Goal: Transaction & Acquisition: Obtain resource

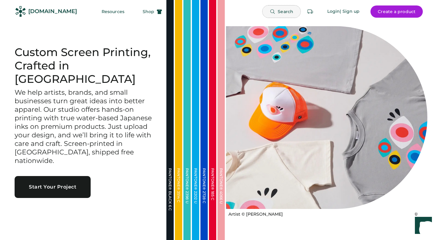
click at [277, 13] on button "Search" at bounding box center [282, 11] width 38 height 12
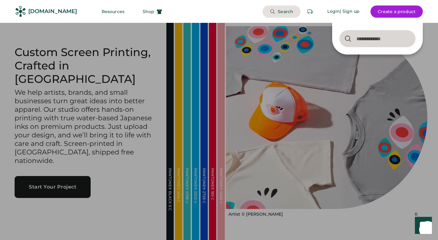
click at [382, 44] on input "input" at bounding box center [378, 38] width 76 height 17
type input "*"
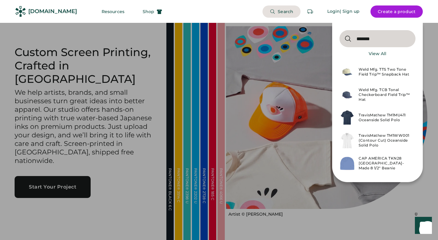
type input "*******"
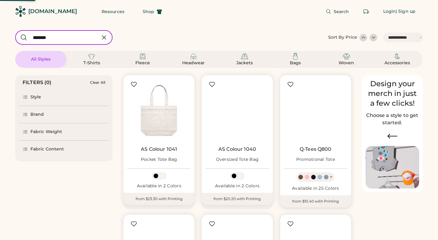
select select "*****"
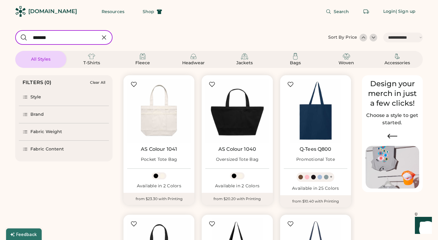
scroll to position [83, 0]
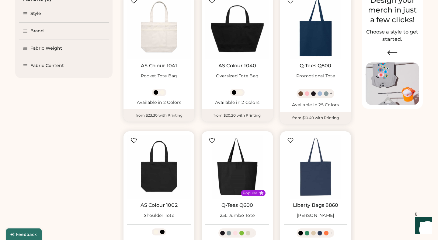
select select "*****"
click at [229, 178] on img at bounding box center [237, 167] width 64 height 64
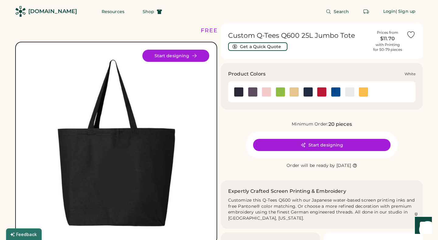
click at [352, 93] on img at bounding box center [349, 91] width 9 height 9
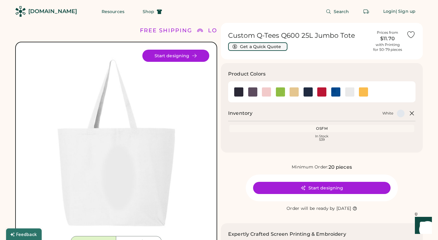
click at [248, 48] on button "Get a Quick Quote" at bounding box center [257, 46] width 59 height 9
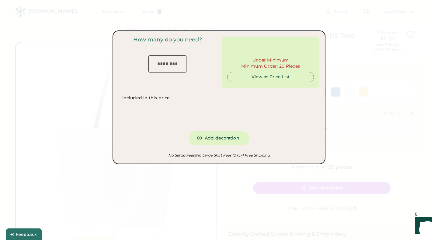
type input "***"
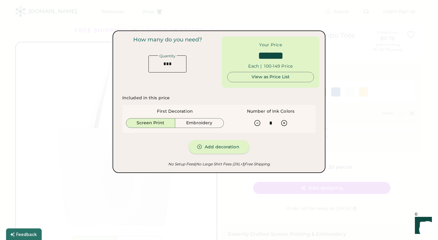
click at [224, 149] on button "Add decoration" at bounding box center [219, 147] width 61 height 14
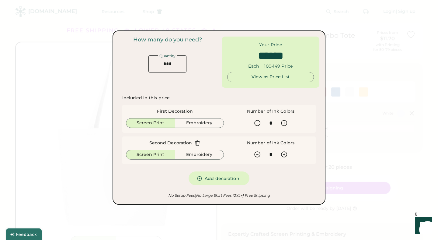
type input "******"
click at [179, 63] on input "input" at bounding box center [167, 63] width 38 height 17
drag, startPoint x: 171, startPoint y: 63, endPoint x: 146, endPoint y: 54, distance: 26.0
click at [146, 55] on div "How many do you need? Quantity" at bounding box center [168, 55] width 98 height 36
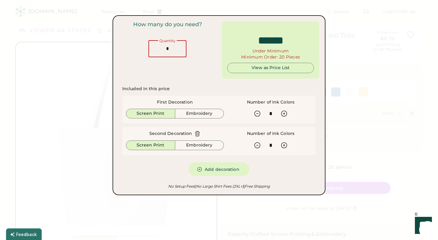
type input "**"
type input "******"
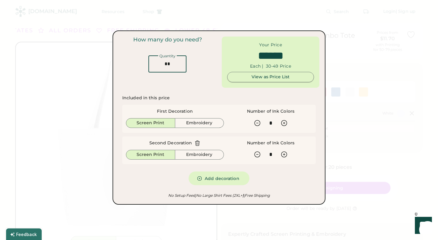
type input "**"
click at [285, 79] on div "View as Price List" at bounding box center [270, 77] width 76 height 6
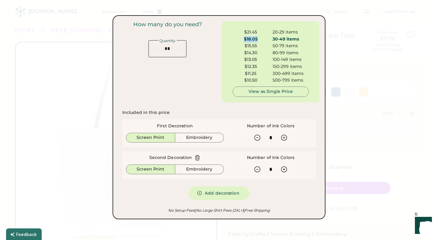
drag, startPoint x: 259, startPoint y: 40, endPoint x: 244, endPoint y: 38, distance: 15.3
click at [244, 38] on div "$18.05" at bounding box center [251, 39] width 36 height 6
copy div "$18.05"
click at [279, 94] on div "View as Single Price" at bounding box center [271, 92] width 66 height 6
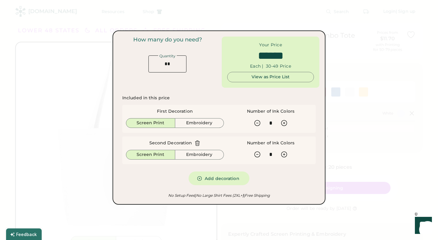
click at [292, 79] on div "View as Price List" at bounding box center [270, 77] width 76 height 6
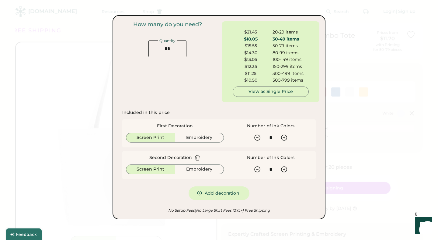
click at [197, 158] on icon at bounding box center [197, 158] width 6 height 6
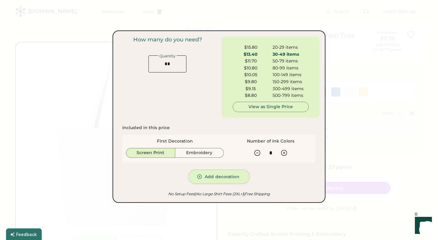
click at [222, 174] on button "Add decoration" at bounding box center [219, 177] width 61 height 14
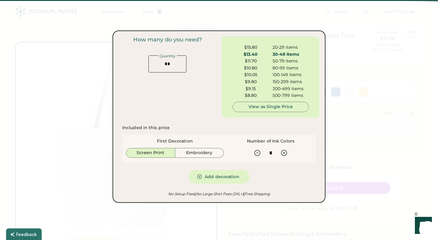
type input "*"
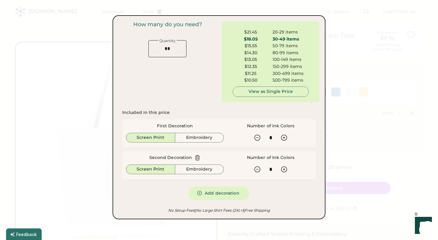
click at [336, 209] on div at bounding box center [219, 120] width 438 height 240
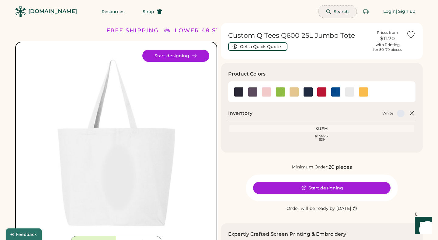
click at [340, 10] on span "Search" at bounding box center [342, 11] width 16 height 4
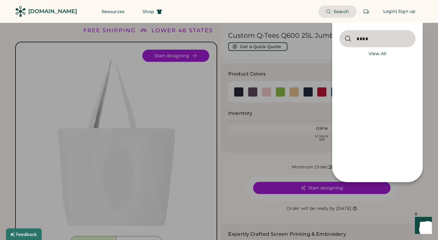
type input "****"
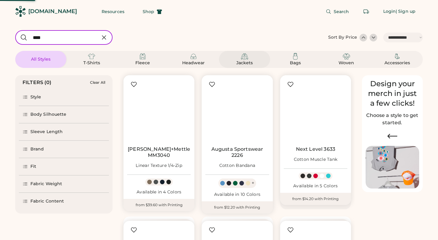
select select "*****"
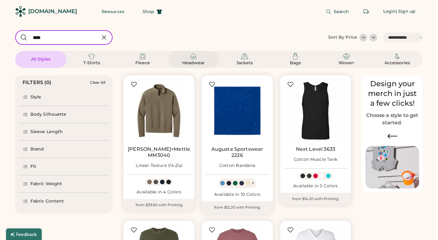
click at [207, 61] on div "Headwear" at bounding box center [193, 63] width 27 height 6
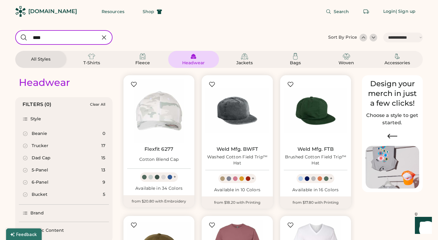
select select "*"
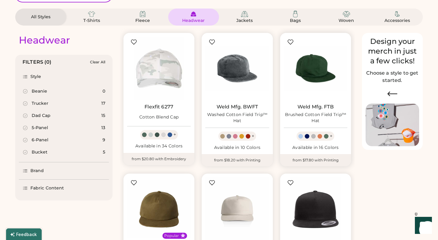
select select "*****"
select select "*"
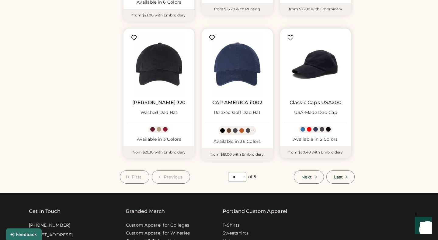
scroll to position [484, 0]
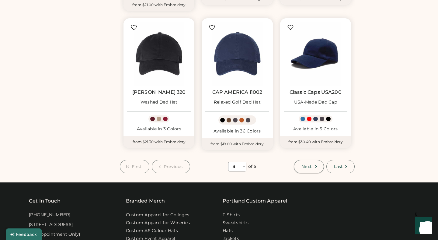
click at [305, 167] on span "Next" at bounding box center [307, 166] width 10 height 4
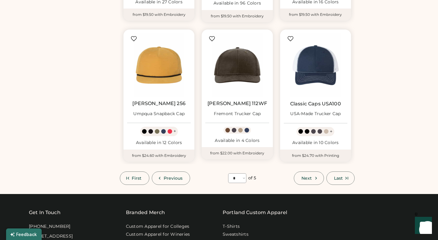
scroll to position [481, 0]
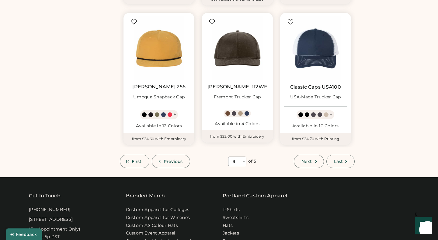
click at [312, 162] on button "Next" at bounding box center [309, 161] width 30 height 13
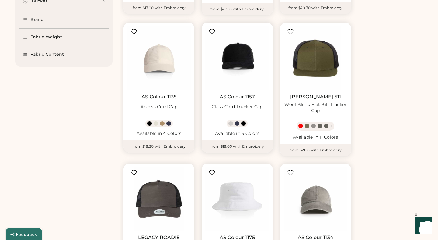
scroll to position [217, 0]
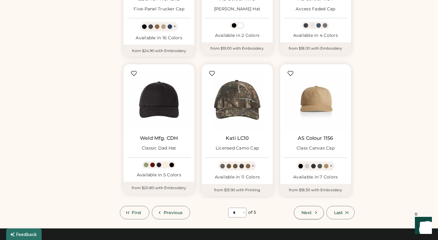
click at [316, 213] on icon at bounding box center [315, 212] width 5 height 5
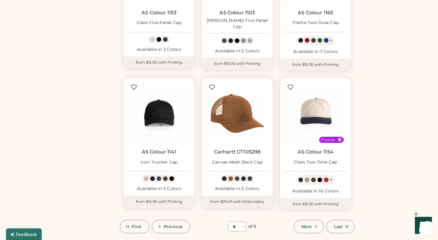
scroll to position [429, 0]
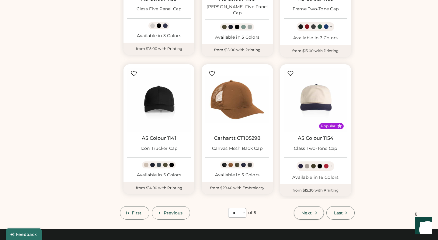
click at [315, 208] on button "Next" at bounding box center [309, 212] width 30 height 13
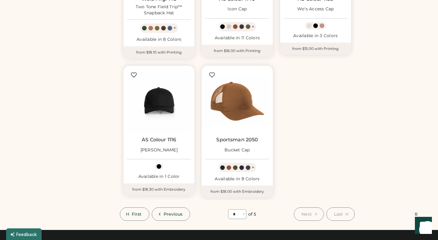
select select "*"
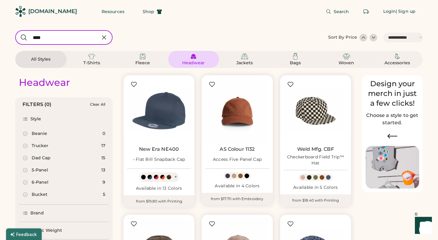
click at [101, 39] on icon at bounding box center [103, 37] width 7 height 7
select select "*"
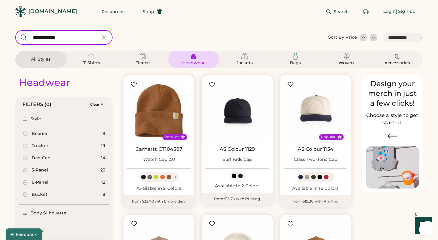
type input "**********"
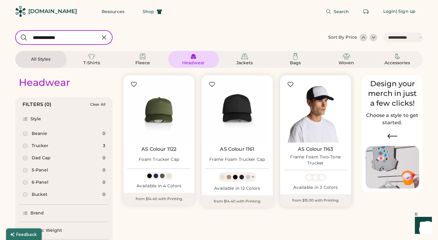
click at [322, 119] on img at bounding box center [316, 111] width 64 height 64
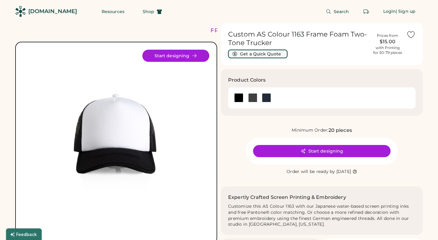
click at [271, 53] on button "Get a Quick Quote" at bounding box center [257, 54] width 59 height 9
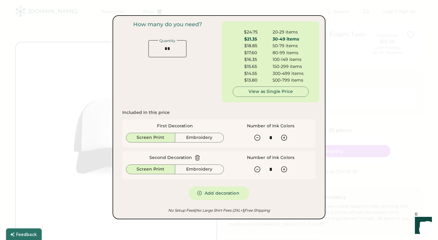
click at [197, 157] on icon at bounding box center [197, 158] width 6 height 6
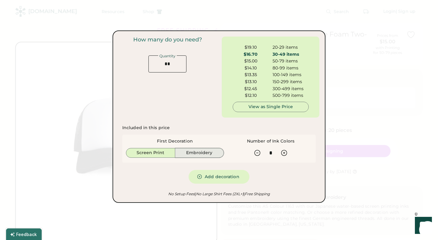
click at [197, 155] on button "Embroidery" at bounding box center [199, 153] width 49 height 10
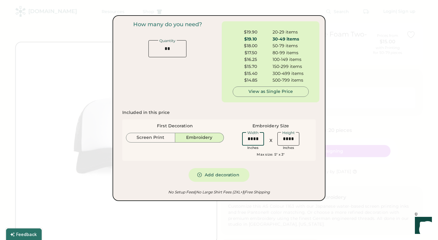
drag, startPoint x: 259, startPoint y: 138, endPoint x: 240, endPoint y: 138, distance: 19.2
click at [240, 138] on div "Width Inches X Height Inches" at bounding box center [270, 140] width 83 height 19
type input "****"
drag, startPoint x: 286, startPoint y: 139, endPoint x: 263, endPoint y: 139, distance: 23.4
click at [263, 139] on div "Width Inches X Height Inches" at bounding box center [270, 140] width 61 height 19
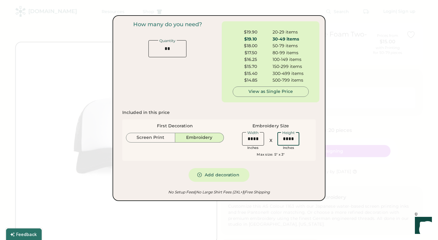
type input "****"
click at [286, 181] on div "Included in this price First Decoration Screen Print Embroidery Embroidery Size…" at bounding box center [219, 146] width 194 height 72
drag, startPoint x: 259, startPoint y: 138, endPoint x: 245, endPoint y: 136, distance: 14.4
click at [245, 136] on input "input" at bounding box center [253, 138] width 22 height 13
type input "****"
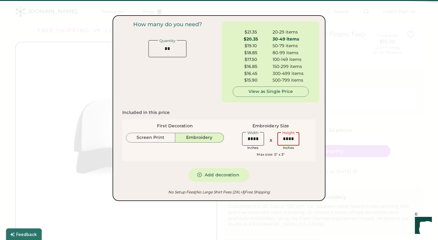
drag, startPoint x: 295, startPoint y: 138, endPoint x: 276, endPoint y: 138, distance: 19.2
click at [276, 138] on div "Height Inches" at bounding box center [289, 140] width 26 height 19
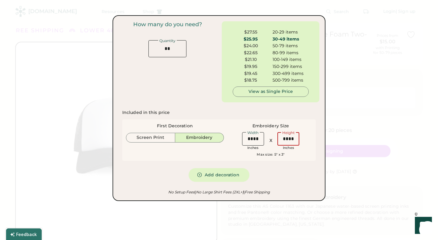
click at [289, 179] on div "Included in this price First Decoration Screen Print Embroidery Embroidery Size…" at bounding box center [219, 146] width 194 height 72
drag, startPoint x: 295, startPoint y: 142, endPoint x: 274, endPoint y: 141, distance: 21.1
click at [274, 141] on div "Width Inches X Height Inches" at bounding box center [270, 140] width 61 height 19
type input "****"
click at [285, 183] on div "Included in this price First Decoration Screen Print Embroidery Embroidery Size…" at bounding box center [219, 145] width 201 height 79
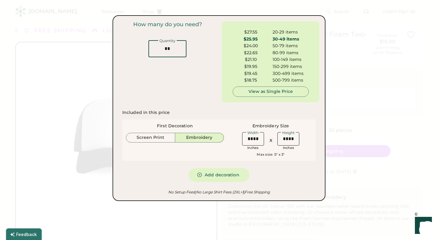
click at [173, 51] on input "input" at bounding box center [167, 48] width 38 height 17
type input "**"
click at [275, 115] on div "Included in this price First Decoration Screen Print Embroidery Embroidery Size…" at bounding box center [219, 146] width 194 height 72
drag, startPoint x: 259, startPoint y: 38, endPoint x: 247, endPoint y: 38, distance: 11.6
click at [247, 38] on div "$25.95" at bounding box center [251, 39] width 36 height 6
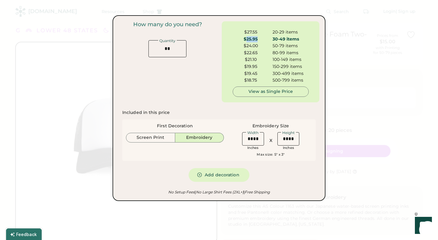
copy div "25.95"
click at [366, 182] on div at bounding box center [219, 120] width 438 height 240
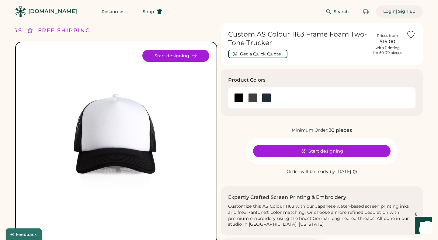
click at [401, 11] on div "| Sign up" at bounding box center [406, 12] width 20 height 6
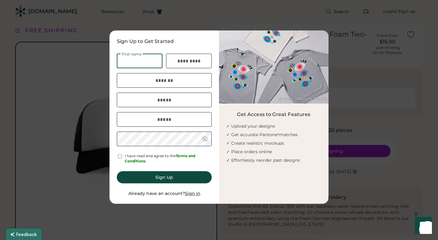
click at [341, 207] on div at bounding box center [219, 120] width 438 height 240
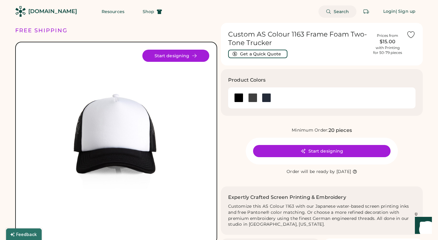
click at [332, 19] on div "Search Login | Sign up" at bounding box center [295, 11] width 253 height 23
click at [332, 14] on button "Search" at bounding box center [338, 11] width 38 height 12
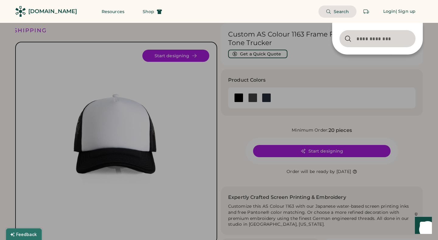
click at [360, 38] on input "input" at bounding box center [378, 38] width 76 height 17
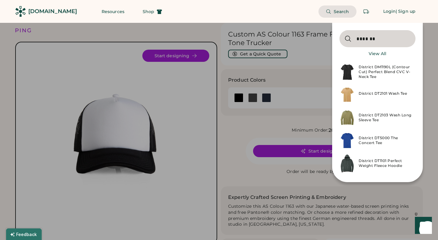
type input "*******"
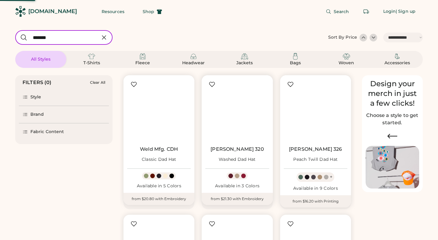
select select "*****"
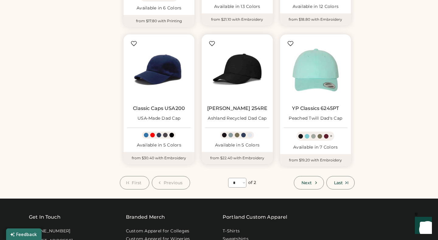
scroll to position [475, 0]
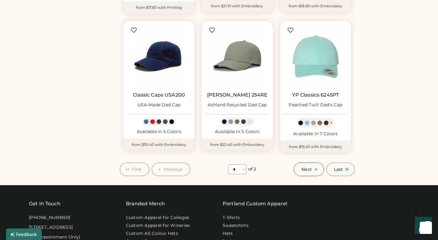
click at [316, 169] on icon at bounding box center [315, 168] width 5 height 5
select select "*"
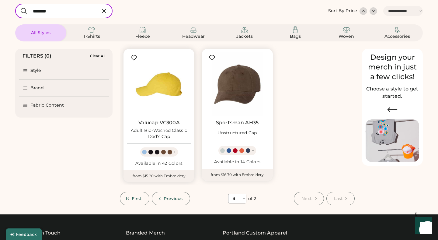
click at [173, 83] on img at bounding box center [159, 84] width 64 height 64
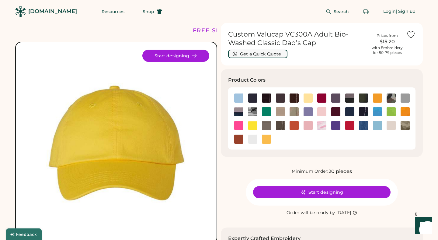
click at [247, 55] on button "Get a Quick Quote" at bounding box center [257, 54] width 59 height 9
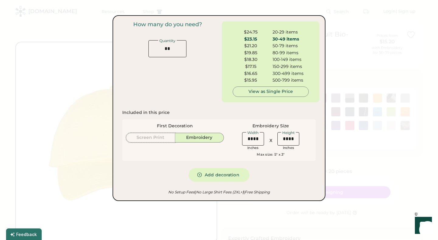
click at [162, 137] on button "Screen Print" at bounding box center [150, 138] width 49 height 10
click at [161, 139] on button "Screen Print" at bounding box center [150, 138] width 49 height 10
click at [153, 136] on button "Screen Print" at bounding box center [150, 138] width 49 height 10
click at [158, 138] on button "Screen Print" at bounding box center [150, 138] width 49 height 10
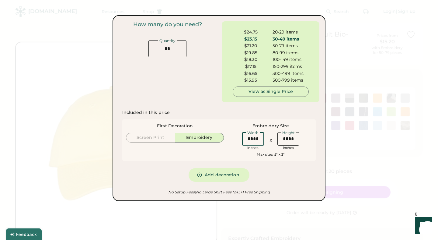
click at [253, 137] on input "input" at bounding box center [253, 138] width 22 height 13
click at [257, 137] on input "input" at bounding box center [253, 138] width 22 height 13
click at [359, 177] on div at bounding box center [219, 120] width 438 height 240
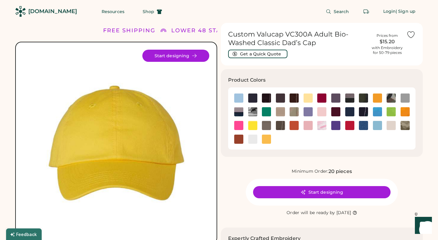
click at [389, 46] on div "with Embroidery for 50-79 pieces" at bounding box center [387, 50] width 31 height 10
click at [264, 56] on button "Get a Quick Quote" at bounding box center [257, 54] width 59 height 9
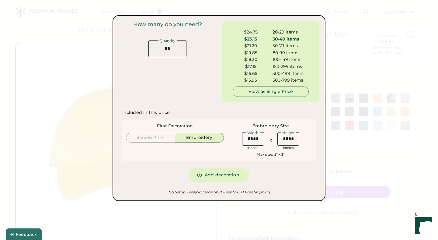
click at [159, 140] on button "Screen Print" at bounding box center [150, 138] width 49 height 10
click at [188, 138] on button "Embroidery" at bounding box center [199, 138] width 49 height 10
click at [249, 136] on input "input" at bounding box center [253, 138] width 22 height 13
drag, startPoint x: 260, startPoint y: 139, endPoint x: 239, endPoint y: 138, distance: 20.1
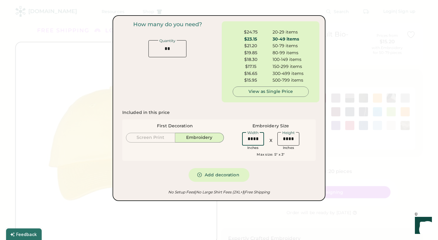
click at [239, 138] on div "Width Inches X Height Inches" at bounding box center [270, 140] width 83 height 19
drag, startPoint x: 260, startPoint y: 138, endPoint x: 243, endPoint y: 137, distance: 17.1
click at [229, 137] on div "First Decoration Screen Print Embroidery Embroidery Size Width Inches X Height …" at bounding box center [219, 139] width 194 height 41
type input "****"
drag, startPoint x: 292, startPoint y: 137, endPoint x: 268, endPoint y: 136, distance: 23.7
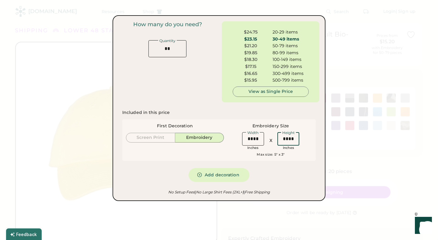
click at [268, 136] on div "Width Inches X Height Inches" at bounding box center [270, 140] width 61 height 19
type input "****"
click at [287, 187] on div "How many do you need? Quantity $18.55 20-29 items $17.55 30-49 items $16.30 50-…" at bounding box center [219, 107] width 201 height 173
click at [159, 139] on button "Screen Print" at bounding box center [150, 138] width 49 height 10
click at [370, 177] on div at bounding box center [219, 120] width 438 height 240
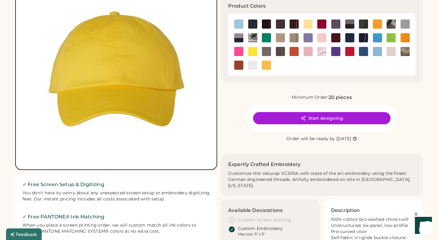
scroll to position [75, 0]
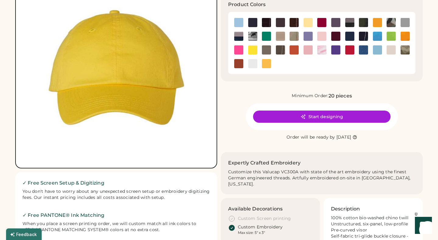
click at [237, 215] on div "Custom Screen printing" at bounding box center [270, 218] width 85 height 7
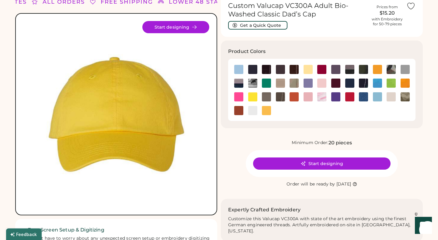
scroll to position [17, 0]
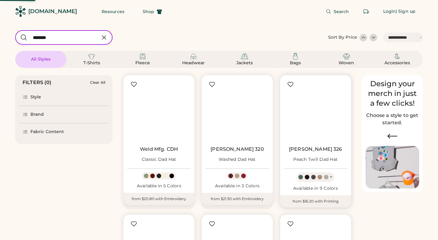
select select "*****"
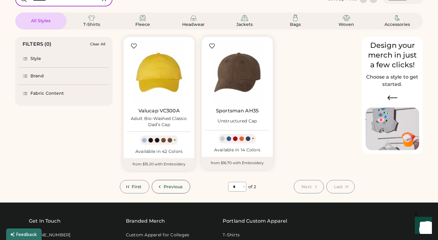
click at [171, 184] on span "Previous" at bounding box center [173, 186] width 19 height 4
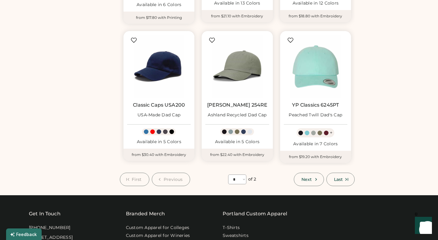
scroll to position [488, 0]
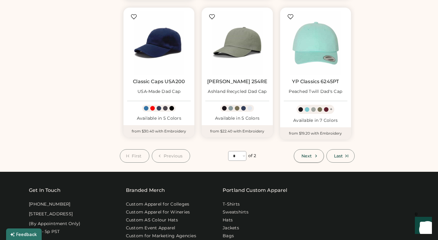
click at [312, 156] on span "Next" at bounding box center [307, 156] width 10 height 4
select select "*"
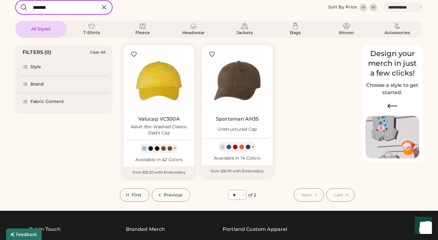
scroll to position [26, 0]
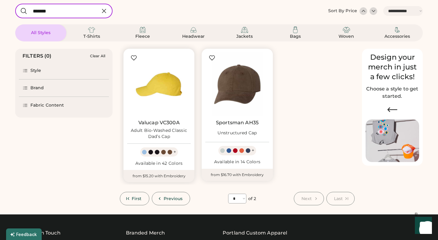
click at [163, 97] on img at bounding box center [159, 84] width 64 height 64
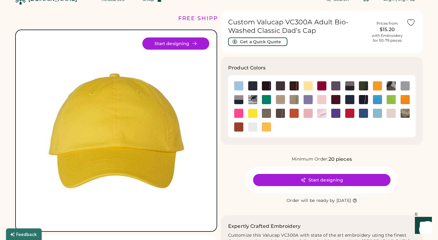
scroll to position [10, 0]
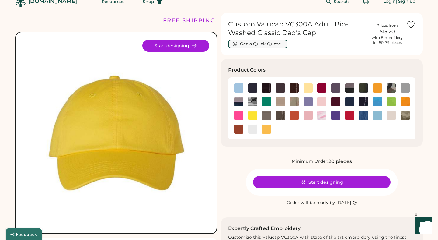
click at [246, 47] on button "Get a Quick Quote" at bounding box center [257, 44] width 59 height 9
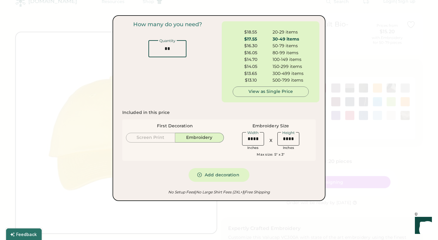
drag, startPoint x: 174, startPoint y: 50, endPoint x: 147, endPoint y: 50, distance: 27.1
click at [147, 50] on div "How many do you need? Quantity" at bounding box center [168, 39] width 98 height 36
type input "**"
click at [193, 101] on div "How many do you need? Quantity" at bounding box center [168, 61] width 98 height 81
drag, startPoint x: 260, startPoint y: 32, endPoint x: 246, endPoint y: 32, distance: 13.4
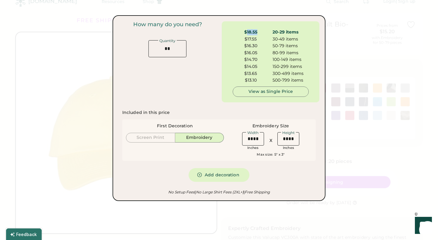
click at [246, 32] on div "$18.55" at bounding box center [251, 32] width 36 height 6
click at [251, 39] on div "$17.55" at bounding box center [251, 39] width 36 height 6
drag, startPoint x: 261, startPoint y: 140, endPoint x: 256, endPoint y: 140, distance: 5.5
click at [256, 140] on input "input" at bounding box center [253, 138] width 22 height 13
click at [249, 29] on div "$18.55" at bounding box center [251, 32] width 36 height 6
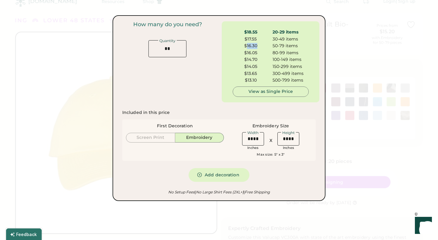
drag, startPoint x: 257, startPoint y: 44, endPoint x: 246, endPoint y: 46, distance: 11.4
click at [246, 46] on div "$16.30" at bounding box center [251, 46] width 36 height 6
click at [176, 51] on input "input" at bounding box center [167, 48] width 38 height 17
drag, startPoint x: 261, startPoint y: 141, endPoint x: 223, endPoint y: 141, distance: 37.7
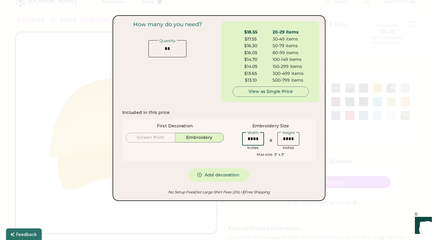
click at [223, 141] on div "First Decoration Screen Print Embroidery Embroidery Size Width Inches X Height …" at bounding box center [219, 139] width 194 height 41
type input "****"
click at [294, 139] on input "input" at bounding box center [289, 138] width 22 height 13
click at [295, 137] on input "input" at bounding box center [289, 138] width 22 height 13
type input "****"
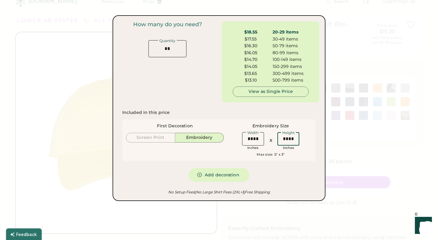
click at [289, 166] on div "Included in this price First Decoration Screen Print Embroidery Embroidery Size…" at bounding box center [219, 146] width 194 height 72
click at [260, 140] on input "input" at bounding box center [253, 138] width 22 height 13
click at [250, 140] on input "input" at bounding box center [253, 138] width 22 height 13
click at [290, 141] on input "input" at bounding box center [289, 138] width 22 height 13
click at [248, 139] on input "input" at bounding box center [253, 138] width 22 height 13
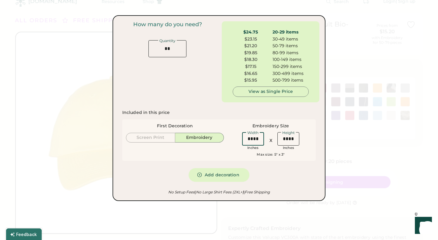
type input "****"
click at [292, 179] on div "Included in this price First Decoration Screen Print Embroidery Embroidery Size…" at bounding box center [219, 146] width 194 height 72
click at [291, 50] on div "80-99 items" at bounding box center [291, 53] width 36 height 6
click at [171, 47] on input "input" at bounding box center [167, 48] width 38 height 17
type input "*"
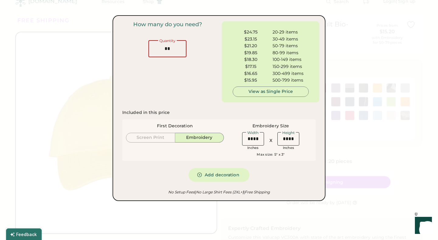
type input "**"
click at [173, 61] on div "How many do you need? Quantity" at bounding box center [168, 61] width 98 height 81
drag, startPoint x: 258, startPoint y: 39, endPoint x: 251, endPoint y: 39, distance: 6.7
click at [251, 39] on div "$23.15" at bounding box center [251, 39] width 36 height 6
click at [282, 67] on div "150-299 items" at bounding box center [291, 67] width 36 height 6
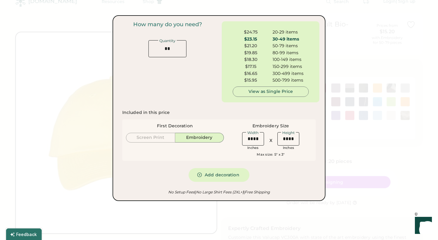
click at [350, 179] on div at bounding box center [219, 120] width 438 height 240
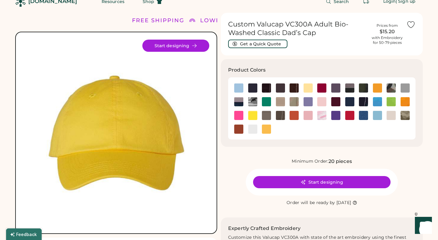
scroll to position [0, 0]
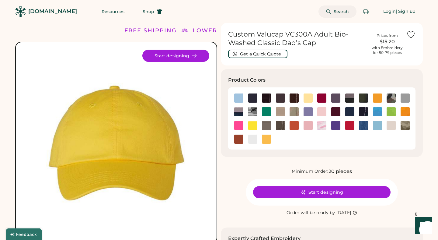
click at [338, 12] on span "Search" at bounding box center [342, 11] width 16 height 4
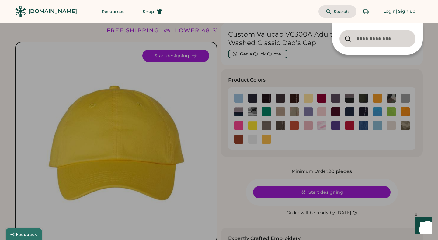
click at [373, 36] on input "input" at bounding box center [378, 38] width 76 height 17
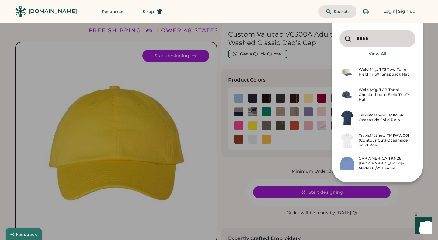
type input "*******"
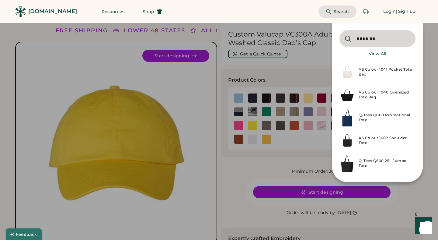
click at [370, 117] on div "Q-Tees Q800 Promotional Tote" at bounding box center [385, 118] width 53 height 10
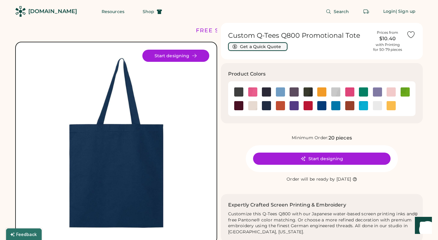
click at [254, 48] on button "Get a Quick Quote" at bounding box center [257, 46] width 59 height 9
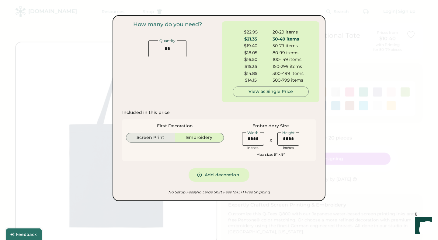
click at [157, 139] on button "Screen Print" at bounding box center [150, 138] width 49 height 10
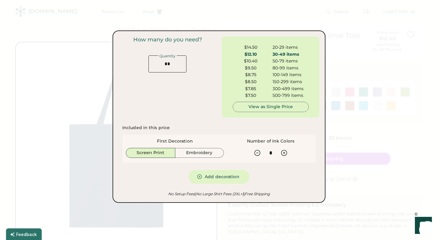
click at [181, 61] on input "input" at bounding box center [167, 63] width 38 height 17
drag, startPoint x: 179, startPoint y: 60, endPoint x: 159, endPoint y: 60, distance: 20.1
click at [159, 60] on input "input" at bounding box center [167, 63] width 38 height 17
click at [163, 63] on input "input" at bounding box center [167, 63] width 38 height 17
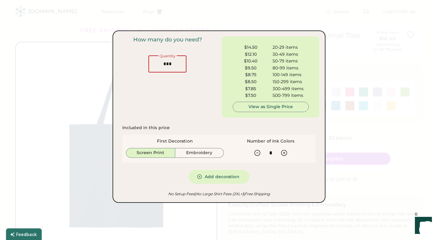
type input "***"
click at [168, 95] on div "How many do you need? Quantity" at bounding box center [168, 77] width 98 height 81
click at [345, 180] on div at bounding box center [219, 120] width 438 height 240
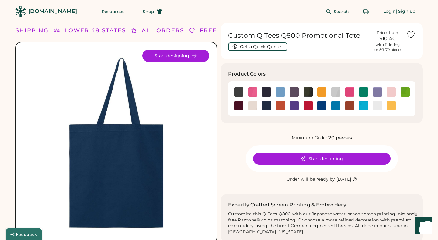
click at [280, 36] on h1 "Custom Q-Tees Q800 Promotional Tote" at bounding box center [298, 35] width 141 height 9
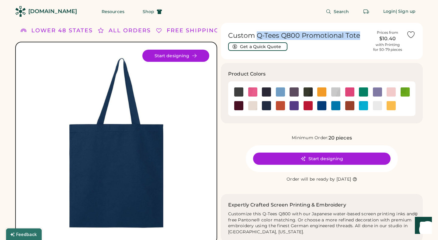
drag, startPoint x: 257, startPoint y: 37, endPoint x: 350, endPoint y: 41, distance: 92.3
click at [350, 41] on div "Custom Q-Tees Q800 Promotional Tote Get a Quick Quote" at bounding box center [298, 40] width 141 height 19
copy h1 "Q-Tees Q800 Promotional Tote"
click at [334, 12] on span "Search" at bounding box center [342, 11] width 16 height 4
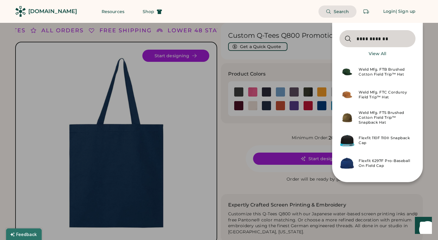
type input "**********"
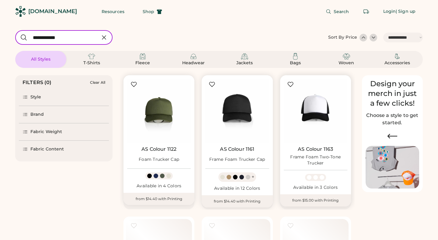
select select "*****"
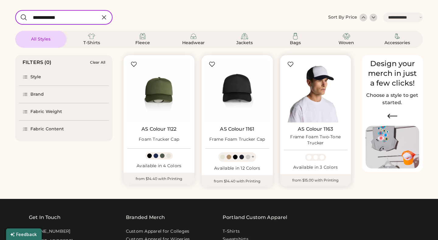
scroll to position [20, 0]
click at [312, 91] on img at bounding box center [316, 91] width 64 height 64
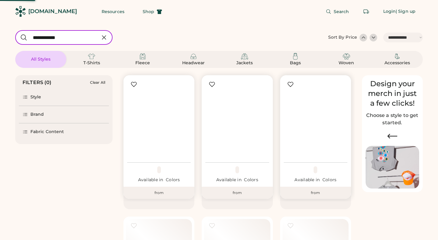
select select "*****"
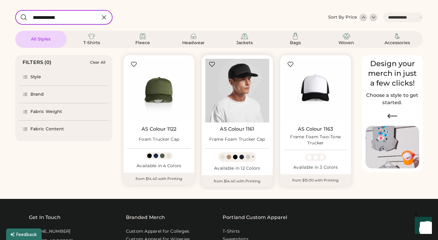
click at [242, 93] on img at bounding box center [237, 91] width 64 height 64
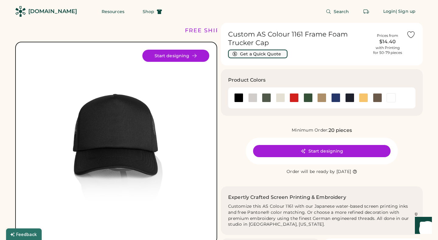
click at [281, 51] on button "Get a Quick Quote" at bounding box center [257, 54] width 59 height 9
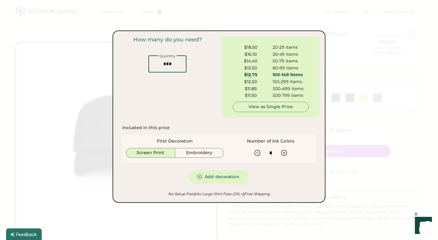
drag, startPoint x: 176, startPoint y: 65, endPoint x: 144, endPoint y: 60, distance: 32.1
click at [144, 60] on div "How many do you need? Quantity" at bounding box center [168, 55] width 98 height 36
type input "**"
click at [196, 122] on div "Included in this price First Decoration Screen Print Embroidery Number of Ink C…" at bounding box center [219, 154] width 201 height 66
click at [193, 152] on button "Embroidery" at bounding box center [199, 153] width 49 height 10
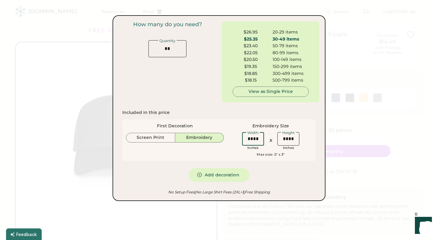
drag, startPoint x: 261, startPoint y: 139, endPoint x: 240, endPoint y: 137, distance: 20.8
click at [240, 137] on div "Width Inches X Height Inches" at bounding box center [270, 140] width 83 height 19
drag, startPoint x: 295, startPoint y: 142, endPoint x: 281, endPoint y: 141, distance: 14.0
click at [281, 141] on input "input" at bounding box center [289, 138] width 22 height 13
drag, startPoint x: 261, startPoint y: 141, endPoint x: 217, endPoint y: 140, distance: 44.4
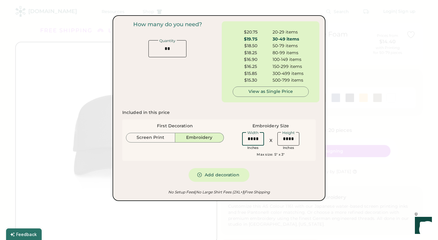
click at [215, 140] on div "First Decoration Screen Print Embroidery Embroidery Size Width Inches X Height …" at bounding box center [219, 139] width 194 height 41
type input "****"
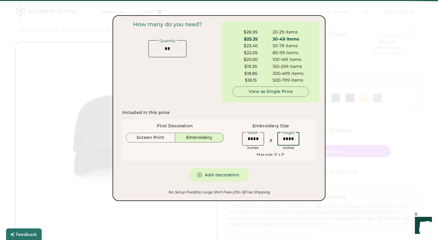
drag, startPoint x: 295, startPoint y: 139, endPoint x: 270, endPoint y: 139, distance: 25.0
click at [270, 139] on div "Width Inches X Height Inches" at bounding box center [270, 140] width 61 height 19
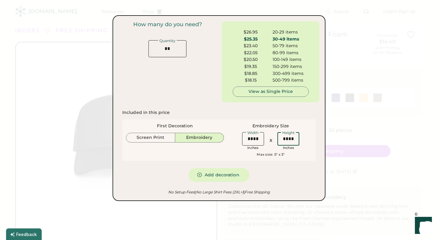
type input "****"
click at [283, 160] on div "First Decoration Screen Print Embroidery Embroidery Size Width Inches X Height …" at bounding box center [219, 139] width 194 height 41
click at [232, 144] on div "Width Inches X Height Inches" at bounding box center [270, 140] width 83 height 19
drag, startPoint x: 258, startPoint y: 40, endPoint x: 247, endPoint y: 40, distance: 11.6
click at [247, 40] on div "$19.75" at bounding box center [251, 39] width 36 height 6
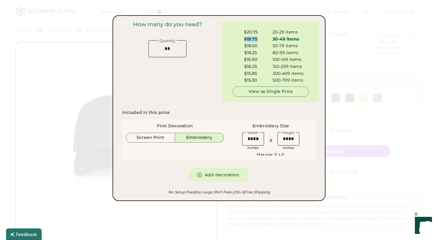
copy div "19.75"
click at [360, 144] on div at bounding box center [219, 120] width 438 height 240
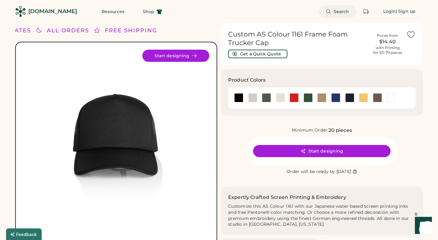
click at [339, 12] on span "Search" at bounding box center [342, 11] width 16 height 4
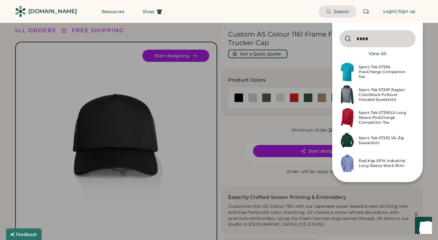
type input "****"
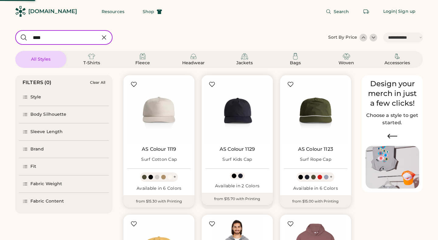
select select "*****"
select select "*"
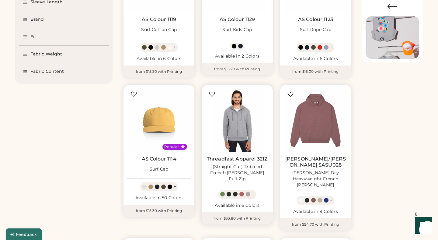
select select "*****"
select select "*"
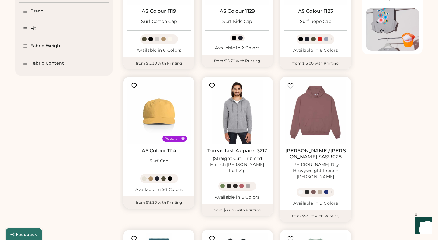
click at [157, 121] on img at bounding box center [159, 112] width 64 height 64
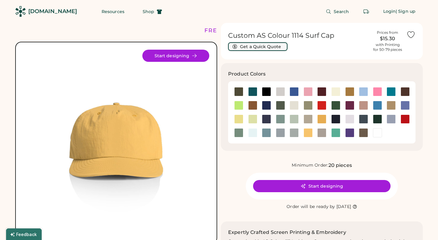
click at [260, 46] on button "Get a Quick Quote" at bounding box center [257, 46] width 59 height 9
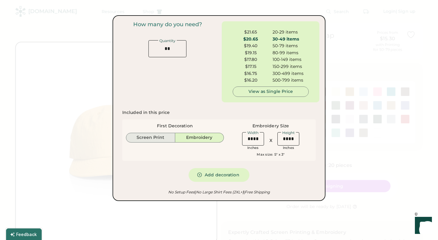
click at [157, 134] on button "Screen Print" at bounding box center [150, 138] width 49 height 10
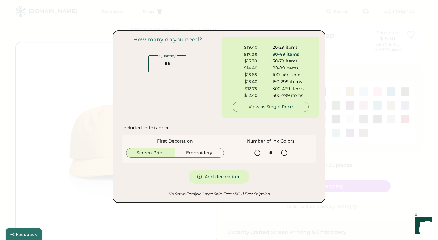
click at [174, 71] on input "input" at bounding box center [167, 63] width 38 height 17
drag, startPoint x: 175, startPoint y: 69, endPoint x: 152, endPoint y: 64, distance: 22.8
click at [152, 64] on input "input" at bounding box center [167, 63] width 38 height 17
type input "**"
click at [172, 117] on div "How many do you need? Quantity" at bounding box center [168, 77] width 98 height 81
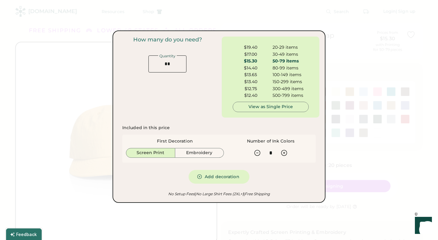
click at [266, 64] on div "$15.30 50-79 items" at bounding box center [271, 61] width 76 height 7
click at [255, 61] on div "$15.30" at bounding box center [251, 61] width 36 height 6
click at [282, 152] on icon at bounding box center [284, 152] width 7 height 7
click at [260, 151] on icon at bounding box center [257, 152] width 7 height 7
drag, startPoint x: 259, startPoint y: 61, endPoint x: 246, endPoint y: 61, distance: 12.2
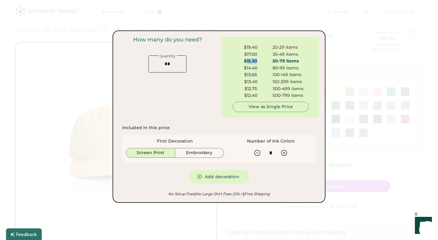
click at [246, 61] on div "$15.30" at bounding box center [251, 61] width 36 height 6
copy div "15.30"
type input "*"
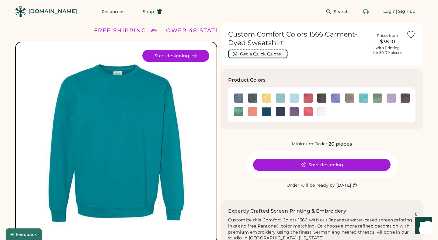
click at [261, 56] on button "Get a Quick Quote" at bounding box center [257, 54] width 59 height 9
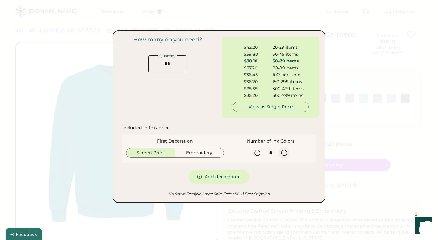
click at [286, 151] on icon at bounding box center [284, 152] width 7 height 7
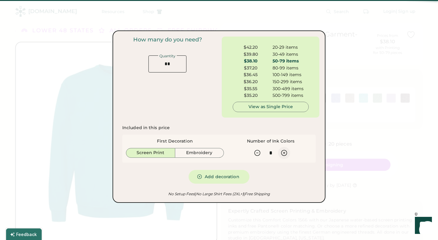
type input "*"
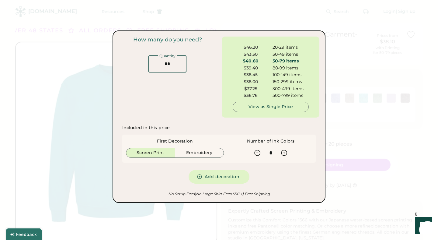
drag, startPoint x: 179, startPoint y: 64, endPoint x: 141, endPoint y: 61, distance: 38.8
click at [140, 61] on div "How many do you need? Quantity" at bounding box center [168, 55] width 98 height 36
type input "***"
click at [206, 121] on div "Included in this price First Decoration Screen Print Embroidery Number of Ink C…" at bounding box center [219, 154] width 201 height 66
drag, startPoint x: 258, startPoint y: 75, endPoint x: 247, endPoint y: 75, distance: 11.6
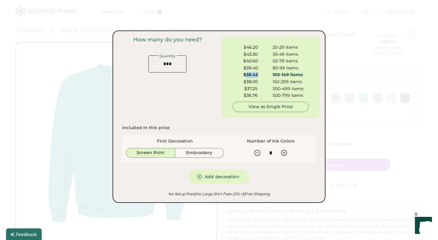
click at [247, 75] on div "$38.45" at bounding box center [251, 75] width 36 height 6
click at [262, 87] on div "$37.25" at bounding box center [251, 89] width 36 height 6
drag, startPoint x: 259, startPoint y: 75, endPoint x: 247, endPoint y: 74, distance: 12.2
click at [247, 74] on div "$38.45" at bounding box center [251, 75] width 36 height 6
click at [258, 153] on icon at bounding box center [257, 152] width 7 height 7
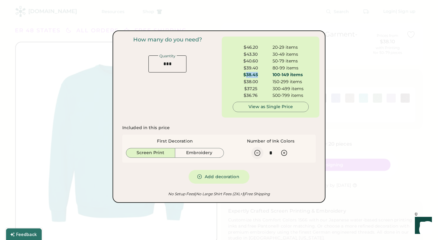
type input "*"
drag, startPoint x: 258, startPoint y: 76, endPoint x: 246, endPoint y: 75, distance: 11.9
click at [246, 75] on div "$37.45" at bounding box center [251, 75] width 36 height 6
copy div "37.45"
click at [212, 114] on div "How many do you need? Quantity" at bounding box center [168, 77] width 98 height 81
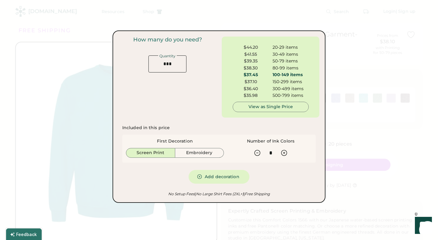
click at [344, 185] on div at bounding box center [219, 120] width 438 height 240
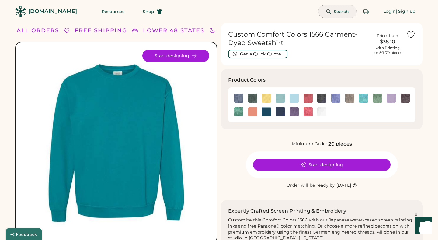
click at [339, 10] on span "Search" at bounding box center [342, 11] width 16 height 4
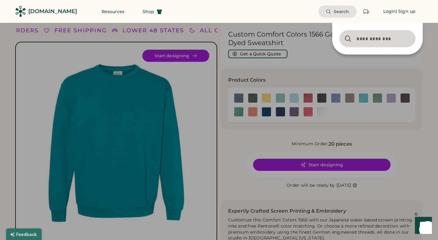
type input "*******"
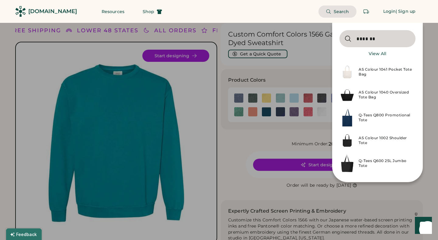
click at [361, 167] on div "Q-Tees Q600 25L Jumbo Tote" at bounding box center [385, 163] width 53 height 10
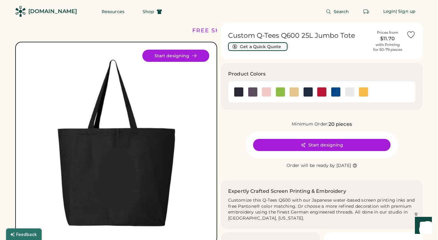
click at [254, 51] on button "Get a Quick Quote" at bounding box center [257, 46] width 59 height 9
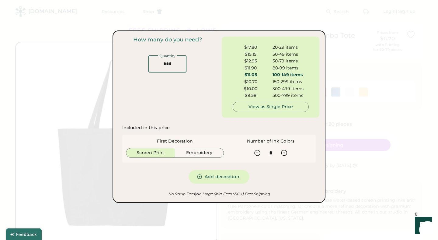
click at [179, 61] on input "input" at bounding box center [167, 63] width 38 height 17
type input "***"
click at [180, 89] on div "How many do you need? Quantity" at bounding box center [168, 77] width 98 height 81
drag, startPoint x: 261, startPoint y: 74, endPoint x: 249, endPoint y: 74, distance: 12.2
click at [249, 74] on div "$11.05" at bounding box center [251, 75] width 36 height 6
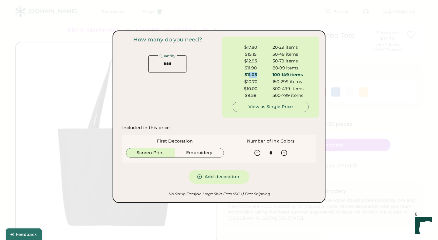
click at [248, 74] on div "$11.05" at bounding box center [251, 75] width 36 height 6
click at [285, 153] on icon at bounding box center [284, 152] width 7 height 7
type input "*"
click at [258, 72] on div "$13.00 80-99 items" at bounding box center [271, 68] width 76 height 7
click at [396, 193] on div at bounding box center [219, 120] width 438 height 240
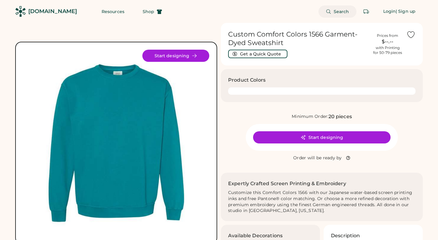
click at [340, 13] on span "Search" at bounding box center [342, 11] width 16 height 4
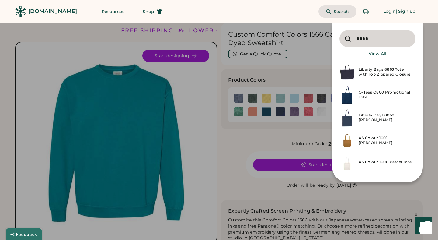
type input "****"
click at [372, 144] on div "AS Colour 1001 [PERSON_NAME]" at bounding box center [385, 140] width 53 height 10
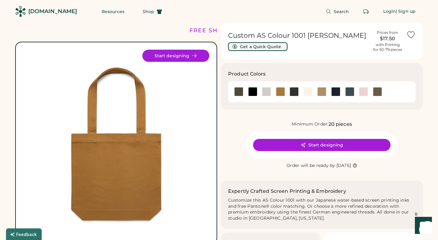
click at [260, 46] on button "Get a Quick Quote" at bounding box center [257, 46] width 59 height 9
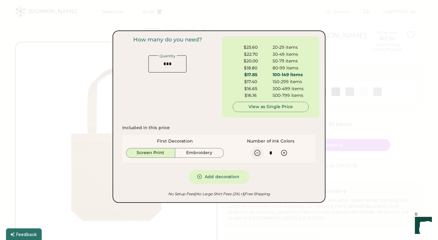
click at [257, 152] on icon at bounding box center [257, 152] width 7 height 7
type input "*"
click at [385, 129] on div at bounding box center [219, 120] width 438 height 240
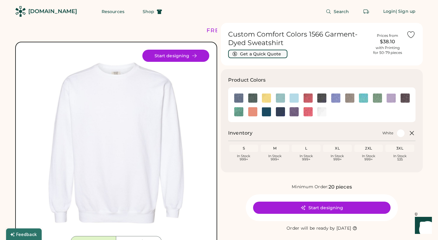
click at [279, 51] on button "Get a Quick Quote" at bounding box center [257, 54] width 59 height 9
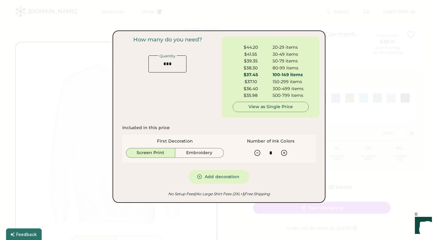
click at [174, 63] on input "input" at bounding box center [167, 63] width 38 height 17
type input "***"
click at [206, 91] on div "How many do you need? Quantity" at bounding box center [168, 77] width 98 height 81
drag, startPoint x: 260, startPoint y: 74, endPoint x: 246, endPoint y: 75, distance: 14.0
click at [246, 75] on div "$37.45" at bounding box center [251, 75] width 36 height 6
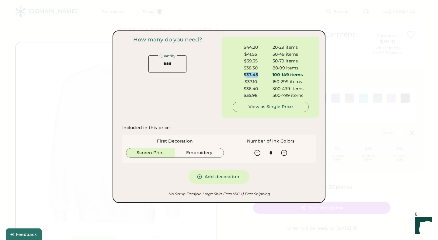
copy div "37.45"
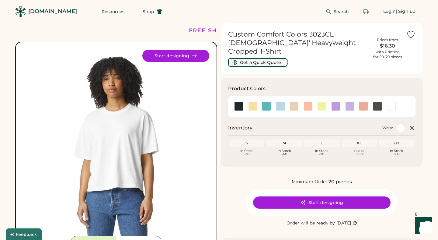
click at [262, 58] on button "Get a Quick Quote" at bounding box center [257, 62] width 59 height 9
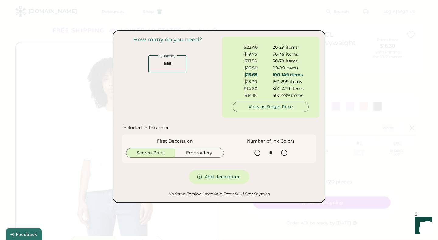
drag, startPoint x: 180, startPoint y: 70, endPoint x: 128, endPoint y: 67, distance: 52.1
click at [128, 67] on div "How many do you need? Quantity" at bounding box center [168, 55] width 98 height 36
click at [187, 96] on div "How many do you need? Quantity" at bounding box center [168, 77] width 98 height 81
click at [283, 64] on div "50-79 items" at bounding box center [291, 61] width 36 height 6
drag, startPoint x: 175, startPoint y: 65, endPoint x: 125, endPoint y: 65, distance: 50.5
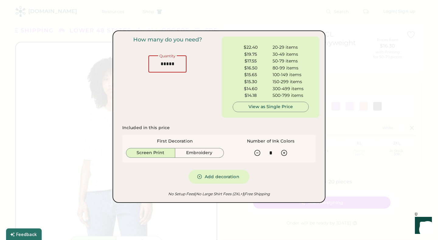
click at [124, 65] on div "How many do you need? Quantity" at bounding box center [168, 55] width 98 height 36
type input "**"
click at [225, 99] on div "$22.40 20-29 items $19.75 30-49 items $17.55 50-79 items $16.50 80-99 items $15…" at bounding box center [271, 77] width 98 height 81
click at [265, 73] on div "$15.65" at bounding box center [251, 75] width 36 height 6
drag, startPoint x: 258, startPoint y: 52, endPoint x: 246, endPoint y: 54, distance: 12.6
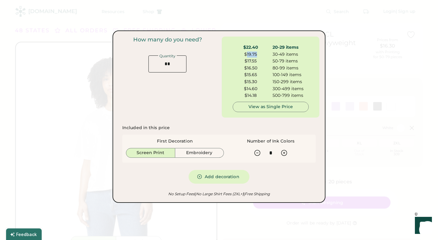
click at [246, 54] on div "$19.75" at bounding box center [251, 54] width 36 height 6
copy div "19.75"
click at [269, 60] on div "$17.55 50-79 items" at bounding box center [271, 61] width 76 height 7
click at [257, 153] on icon at bounding box center [257, 152] width 7 height 7
click at [267, 50] on div "$20.40 20-29 items" at bounding box center [271, 47] width 76 height 7
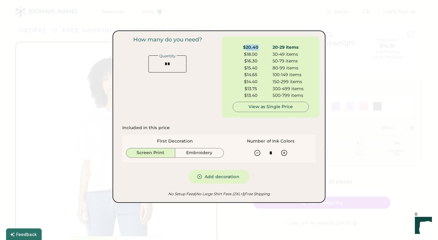
drag, startPoint x: 260, startPoint y: 46, endPoint x: 245, endPoint y: 47, distance: 14.9
click at [245, 47] on div "$20.40" at bounding box center [251, 47] width 36 height 6
copy div "20.40"
click at [285, 153] on icon at bounding box center [284, 152] width 7 height 7
type input "*"
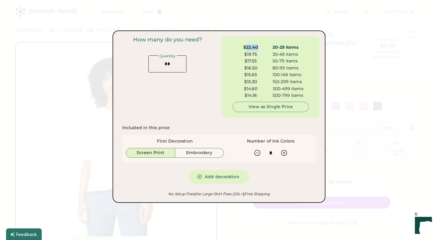
drag, startPoint x: 259, startPoint y: 47, endPoint x: 245, endPoint y: 47, distance: 14.0
click at [245, 47] on div "$22.40" at bounding box center [251, 47] width 36 height 6
click at [370, 46] on div at bounding box center [219, 120] width 438 height 240
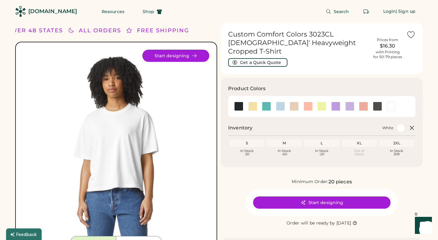
click at [316, 36] on h1 "Custom Comfort Colors 3023CL Ladies' Heavyweight Cropped T-Shirt" at bounding box center [298, 43] width 141 height 26
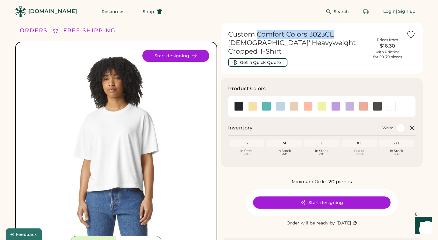
drag, startPoint x: 258, startPoint y: 33, endPoint x: 332, endPoint y: 35, distance: 74.3
click at [332, 35] on h1 "Custom Comfort Colors 3023CL Ladies' Heavyweight Cropped T-Shirt" at bounding box center [298, 43] width 141 height 26
copy h1 "Comfort Colors 3023CL"
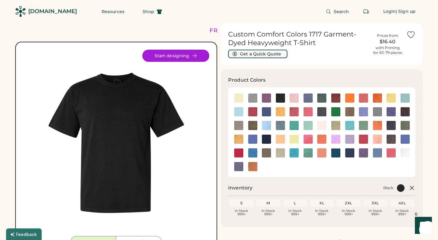
click at [272, 55] on button "Get a Quick Quote" at bounding box center [257, 54] width 59 height 9
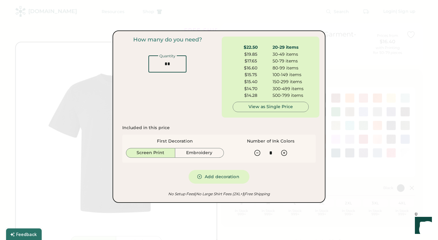
drag, startPoint x: 176, startPoint y: 64, endPoint x: 139, endPoint y: 64, distance: 36.8
click at [139, 64] on div "How many do you need? Quantity" at bounding box center [168, 55] width 98 height 36
type input "**"
click at [183, 109] on div "How many do you need? Quantity" at bounding box center [168, 77] width 98 height 81
drag, startPoint x: 260, startPoint y: 58, endPoint x: 248, endPoint y: 61, distance: 13.0
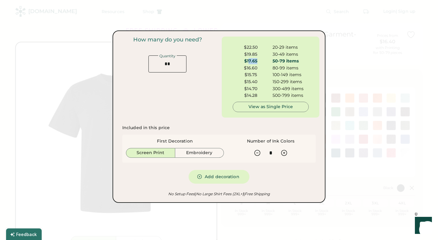
click at [248, 61] on div "$17.65" at bounding box center [251, 61] width 36 height 6
